Goal: Task Accomplishment & Management: Manage account settings

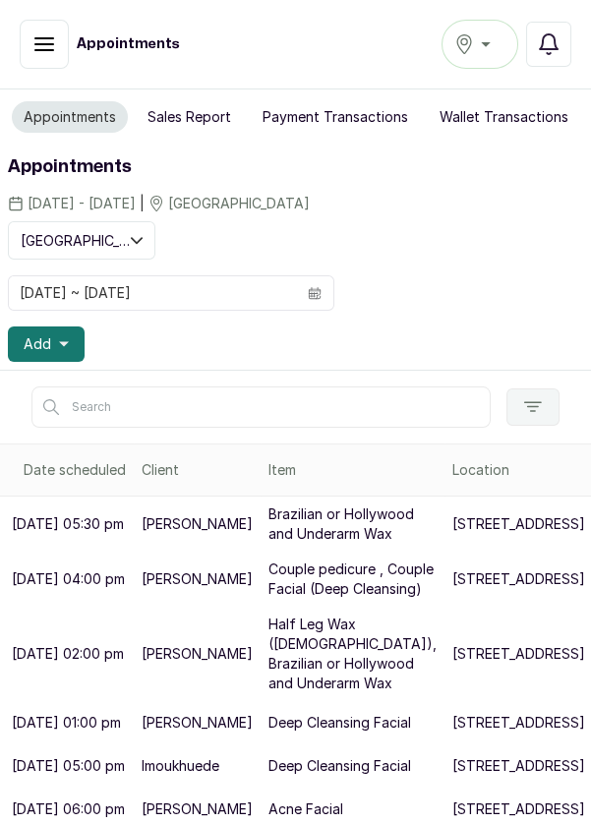
click at [38, 50] on icon "button" at bounding box center [44, 44] width 24 height 24
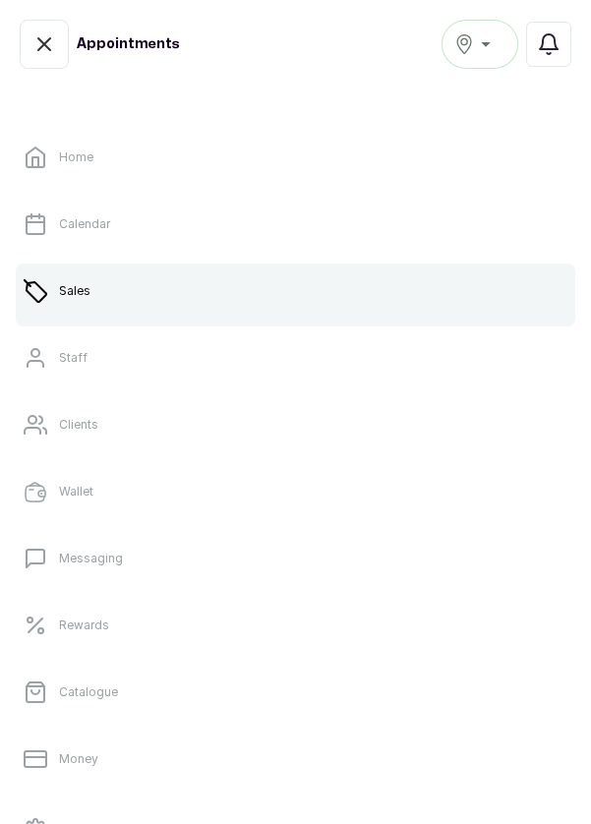
click at [83, 691] on p "Catalogue" at bounding box center [88, 692] width 59 height 16
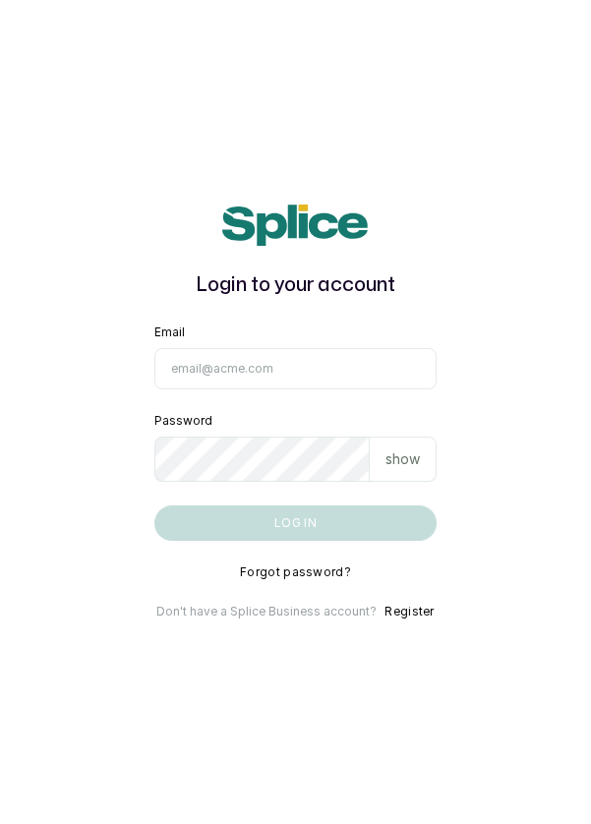
click at [312, 389] on input "Email" at bounding box center [295, 368] width 283 height 41
type input "info@dermaspaceng.com"
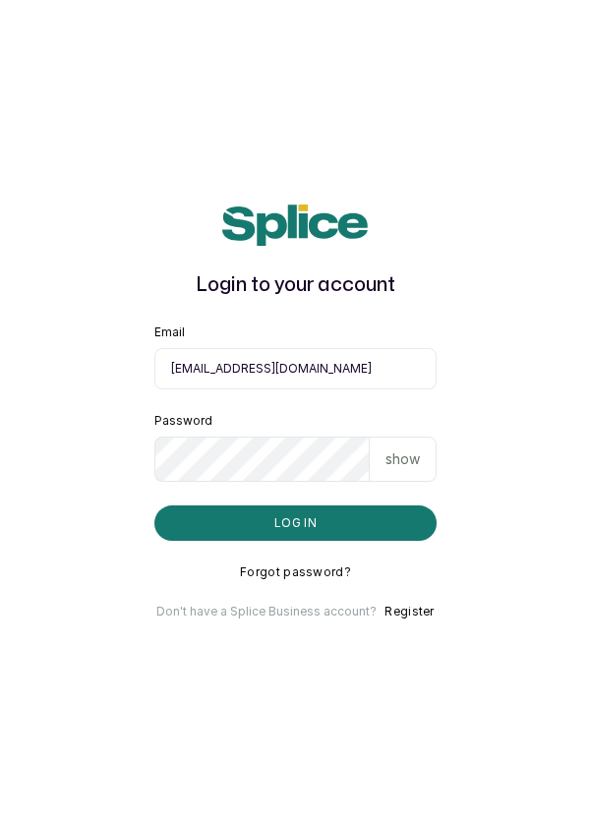
click at [154, 505] on button "Log in" at bounding box center [295, 522] width 283 height 35
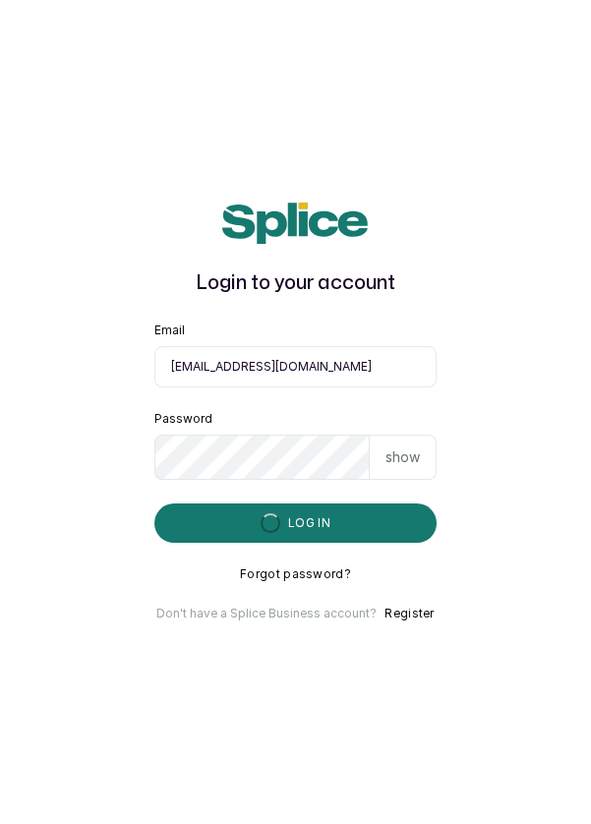
click at [11, 118] on main "Login to your account Email info@dermaspaceng.com Password show Log in Forgot p…" at bounding box center [295, 412] width 591 height 824
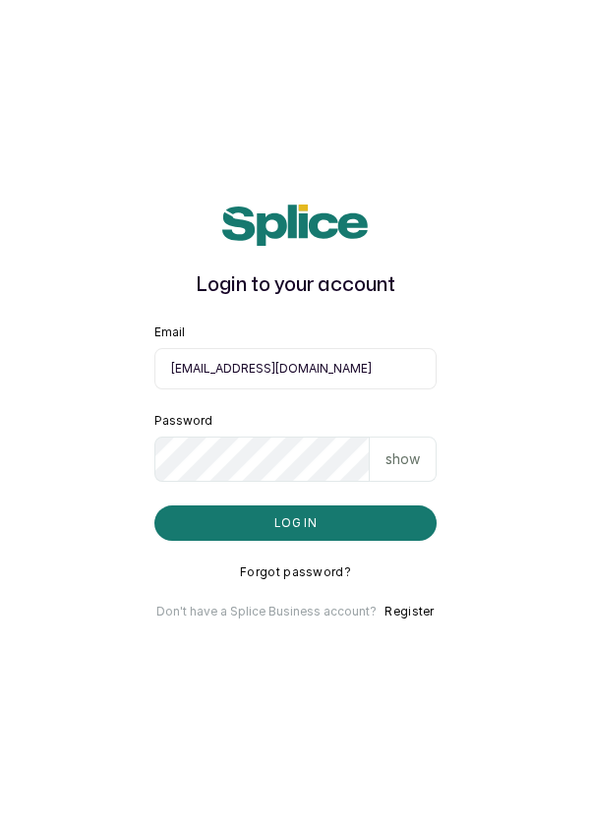
click at [286, 389] on input "info@dermaspaceng.com" at bounding box center [295, 368] width 283 height 41
click at [339, 541] on button "Log in" at bounding box center [295, 522] width 283 height 35
click at [284, 389] on input "info@dermaspaceng.com" at bounding box center [295, 368] width 283 height 41
click at [311, 541] on button "Log in" at bounding box center [295, 522] width 283 height 35
click at [302, 541] on button "Log in" at bounding box center [295, 522] width 283 height 35
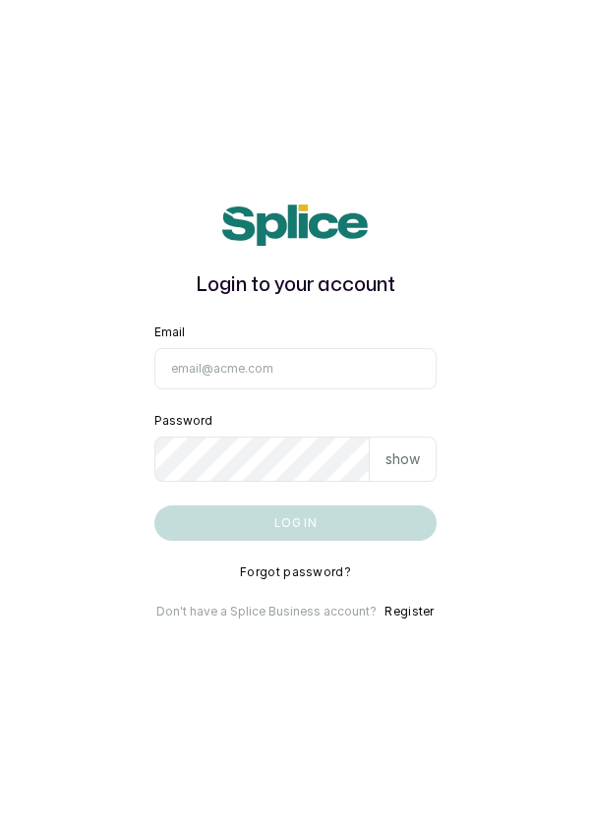
click at [258, 389] on input "Email" at bounding box center [295, 368] width 283 height 41
type input "info@dermaspaceng.com"
click at [154, 505] on button "Log in" at bounding box center [295, 522] width 283 height 35
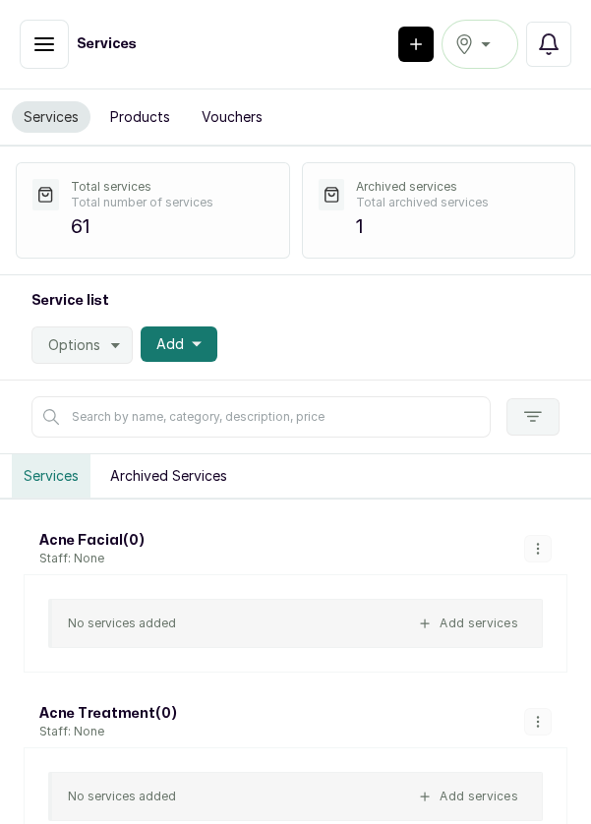
click at [136, 113] on button "Products" at bounding box center [140, 116] width 84 height 31
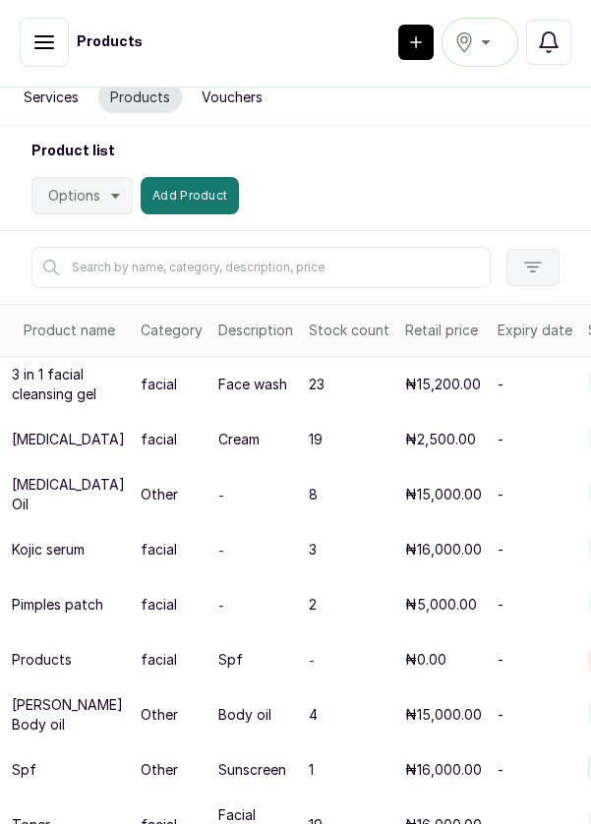
scroll to position [10, 0]
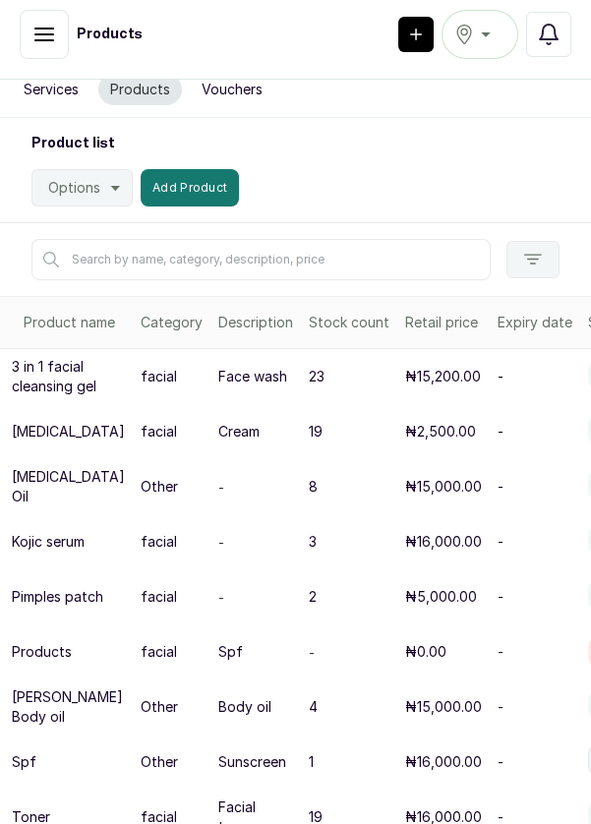
click at [477, 36] on div "Ikoyi" at bounding box center [479, 35] width 51 height 24
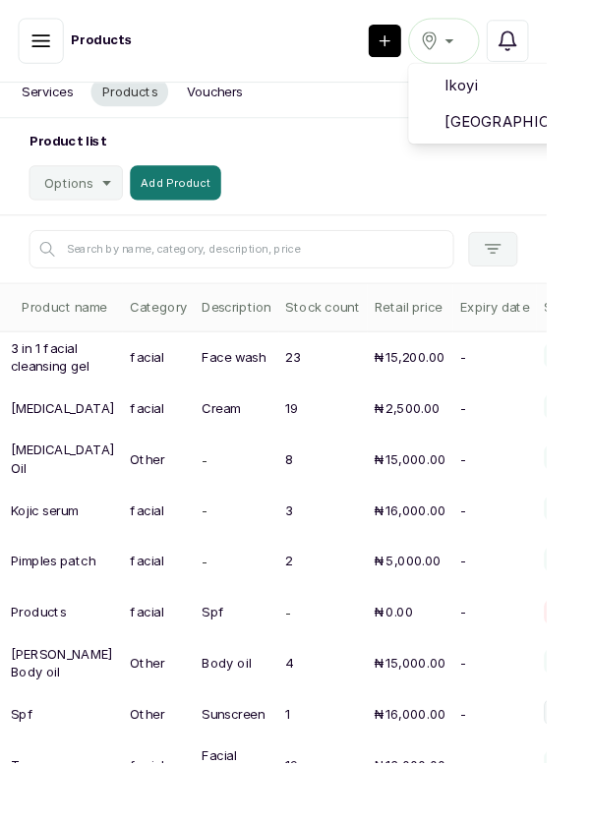
click at [552, 133] on span "Victoria Island" at bounding box center [552, 132] width 142 height 24
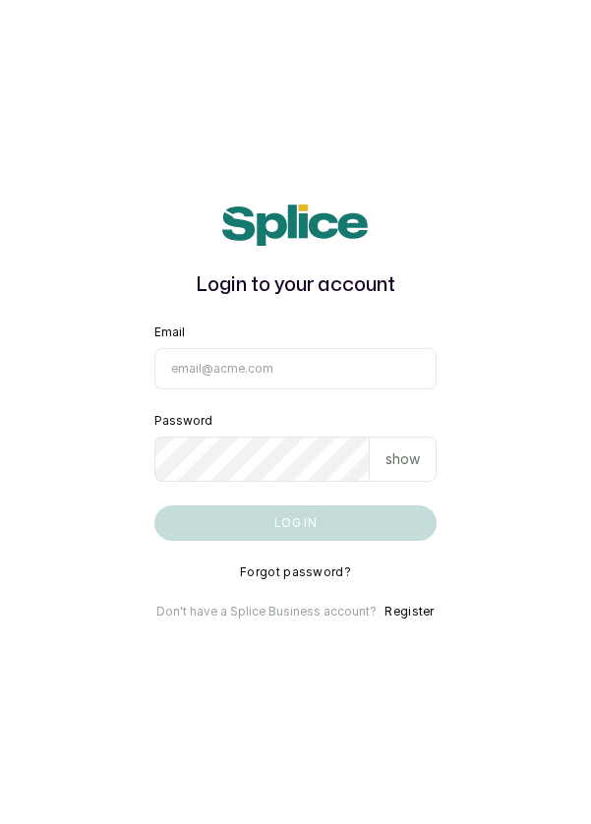
click at [263, 389] on input "Email" at bounding box center [295, 368] width 283 height 41
type input "info@dermaspaceng.com"
click at [154, 505] on button "Log in" at bounding box center [295, 522] width 283 height 35
click at [287, 389] on input "Email" at bounding box center [295, 368] width 283 height 41
type input "[EMAIL_ADDRESS][DOMAIN_NAME]"
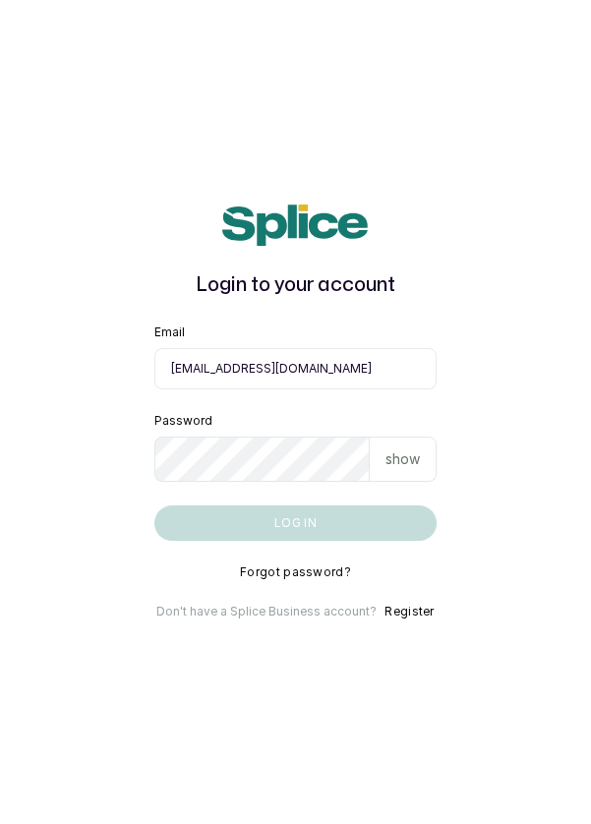
click at [154, 505] on button "Log in" at bounding box center [295, 522] width 283 height 35
click at [296, 389] on input "Email" at bounding box center [295, 368] width 283 height 41
type input "info@dermaspaceng.com"
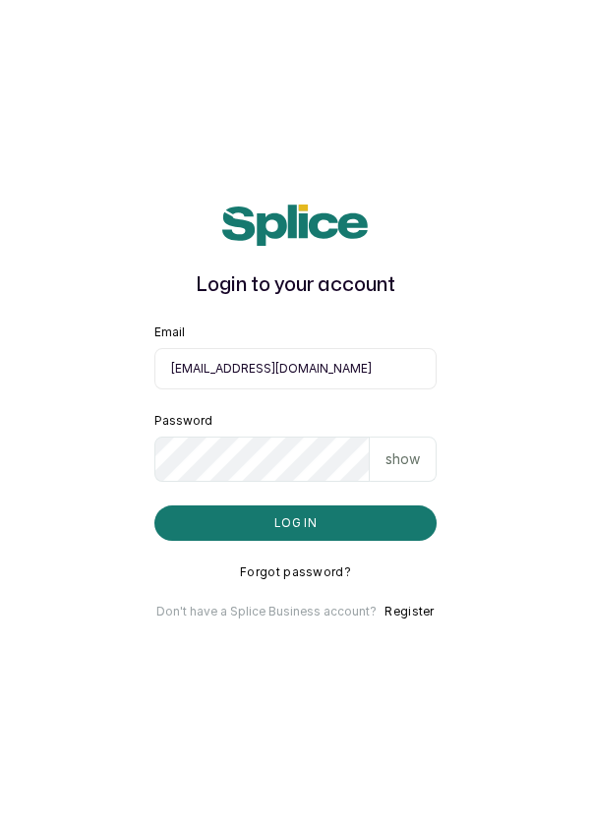
click at [154, 505] on button "Log in" at bounding box center [295, 522] width 283 height 35
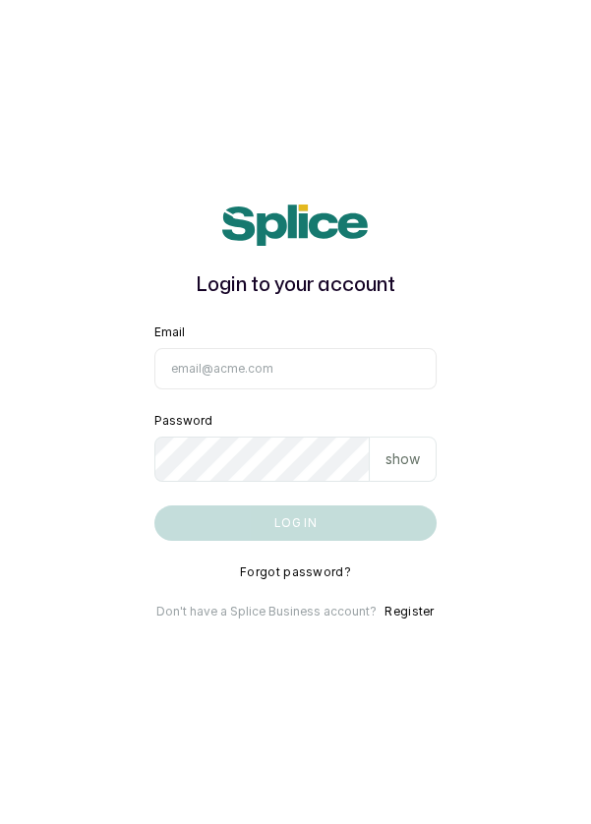
click at [226, 389] on input "Email" at bounding box center [295, 368] width 283 height 41
type input "info@dermaspaceng.com"
click at [154, 505] on button "Log in" at bounding box center [295, 522] width 283 height 35
click at [324, 389] on input "Email" at bounding box center [295, 368] width 283 height 41
type input "info@dermaspaceng.com"
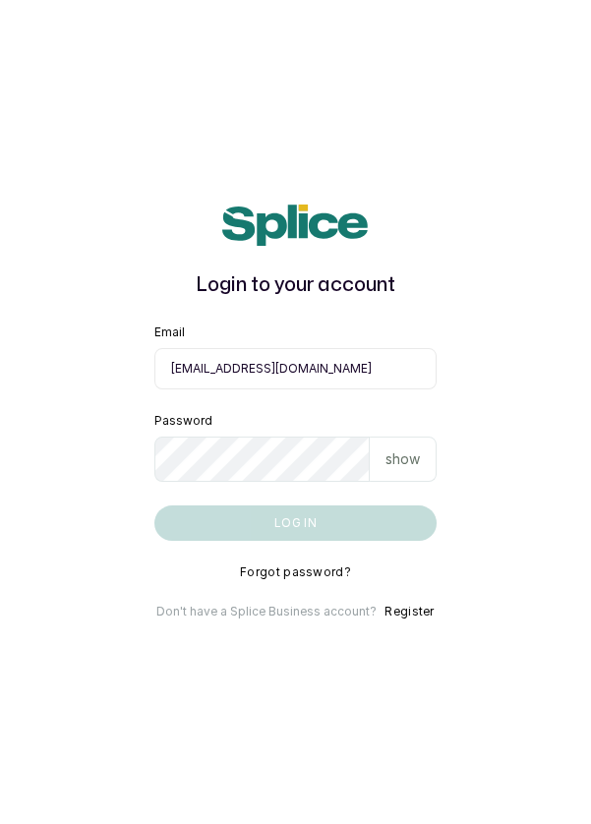
click at [154, 505] on button "Log in" at bounding box center [295, 522] width 283 height 35
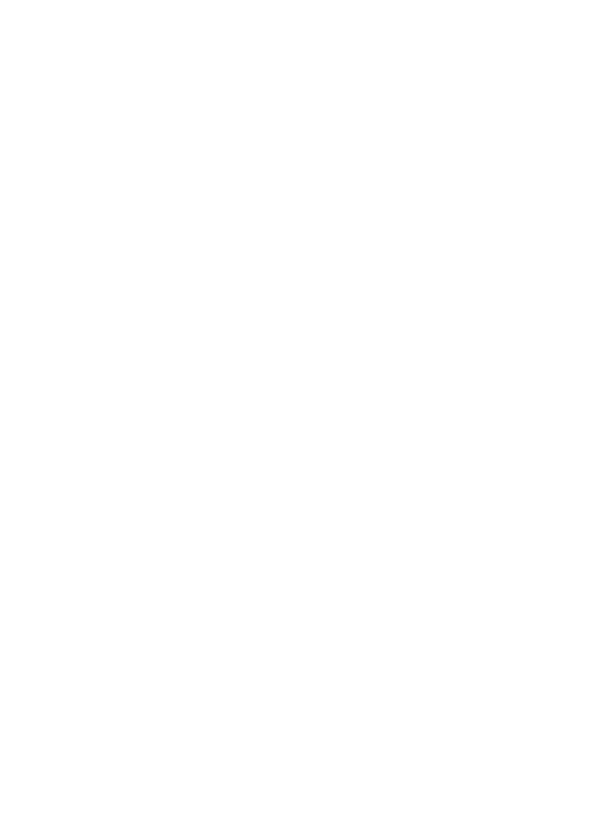
click at [14, 0] on html at bounding box center [295, 0] width 591 height 0
